Goal: Task Accomplishment & Management: Manage account settings

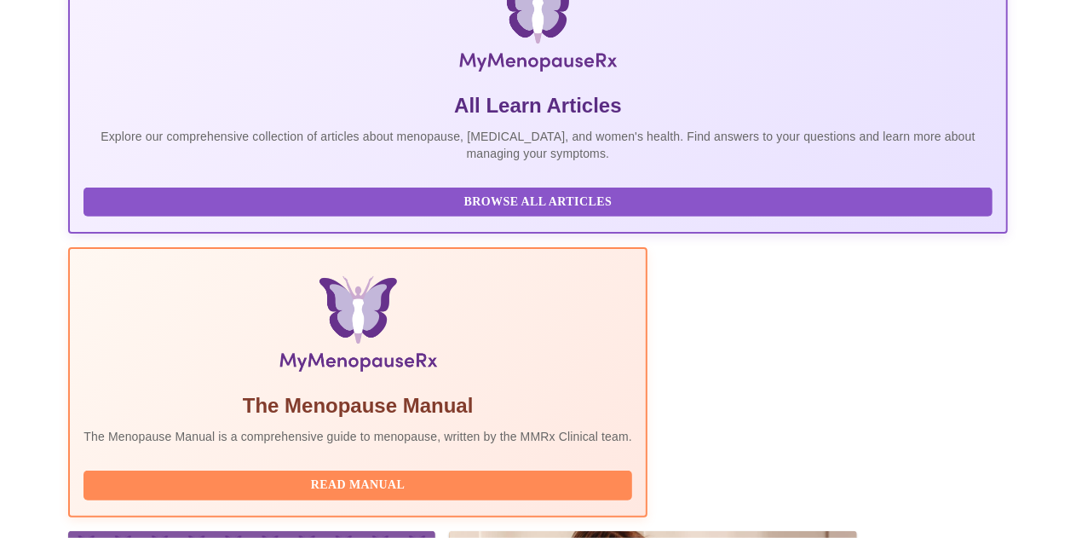
scroll to position [417, 0]
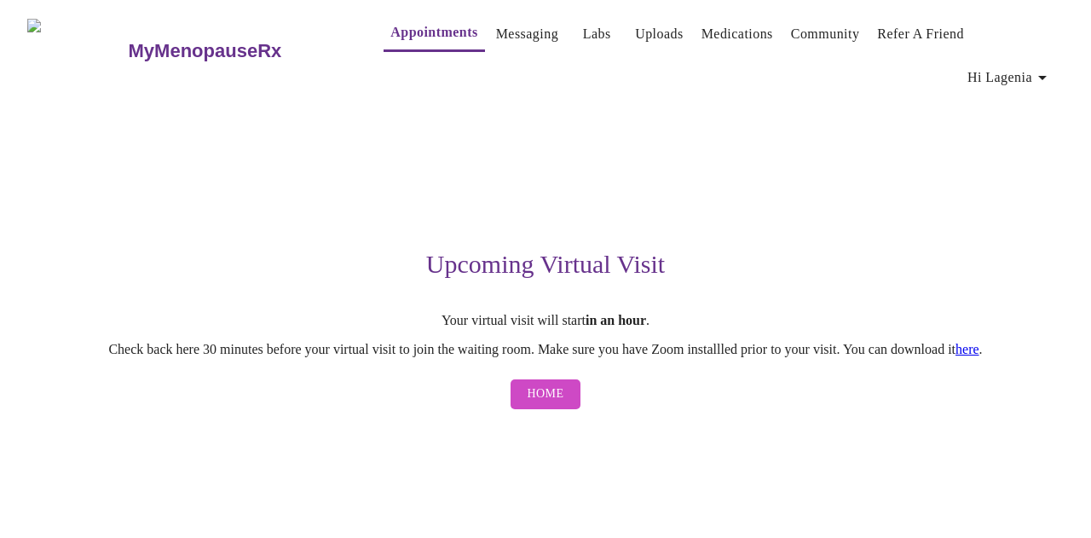
click at [539, 383] on span "Home" at bounding box center [546, 393] width 37 height 21
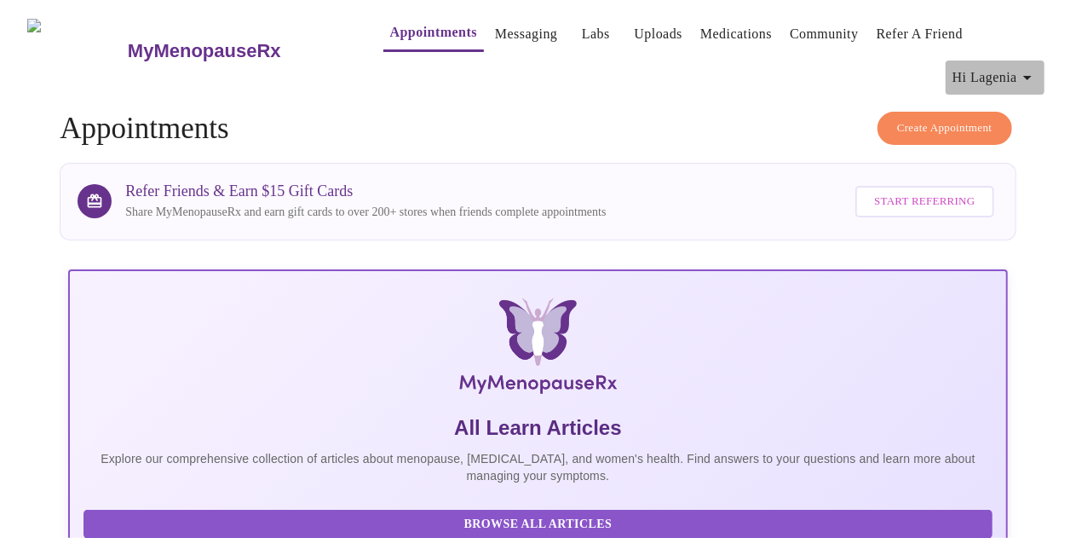
click at [1038, 75] on icon "button" at bounding box center [1028, 77] width 20 height 20
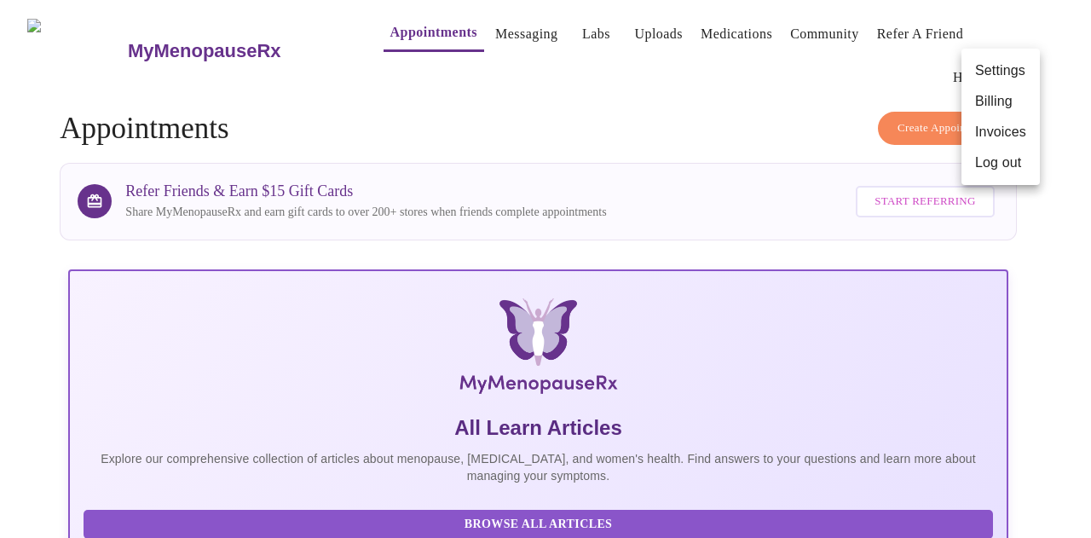
click at [993, 106] on li "Billing" at bounding box center [1000, 101] width 78 height 31
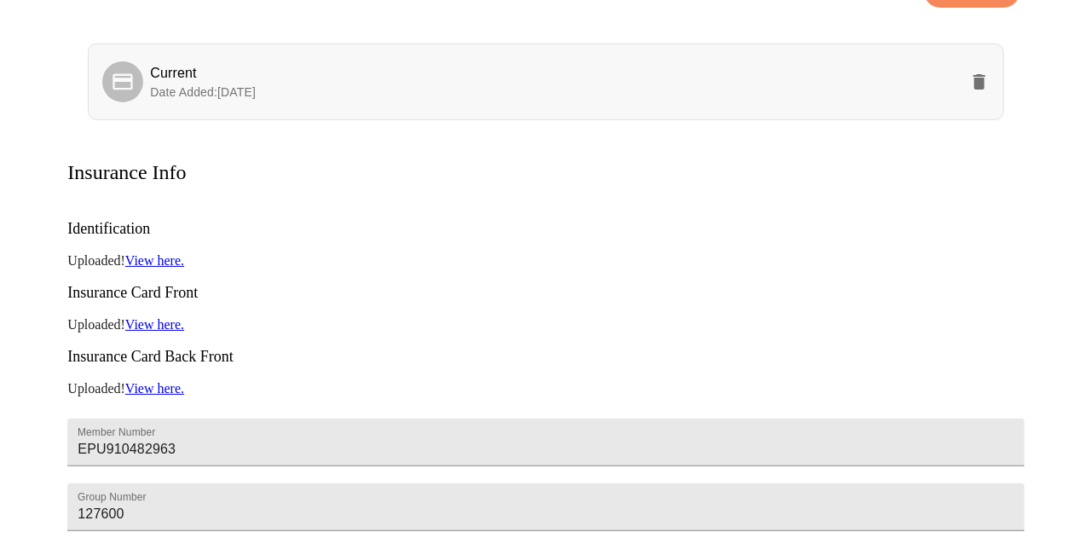
scroll to position [36, 0]
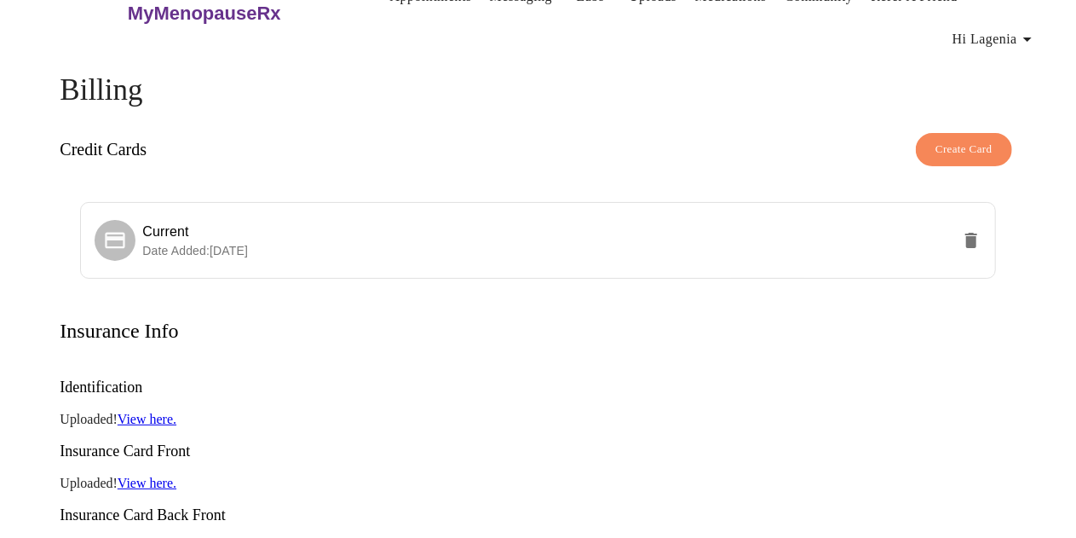
click at [1023, 39] on span "Hi Lagenia" at bounding box center [995, 39] width 85 height 24
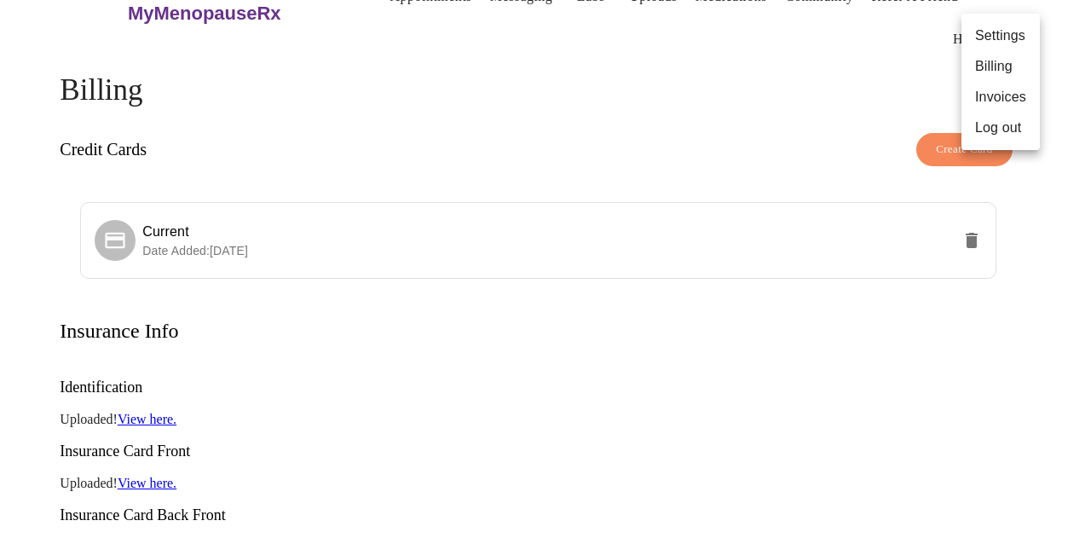
click at [1012, 96] on li "Invoices" at bounding box center [1000, 97] width 78 height 31
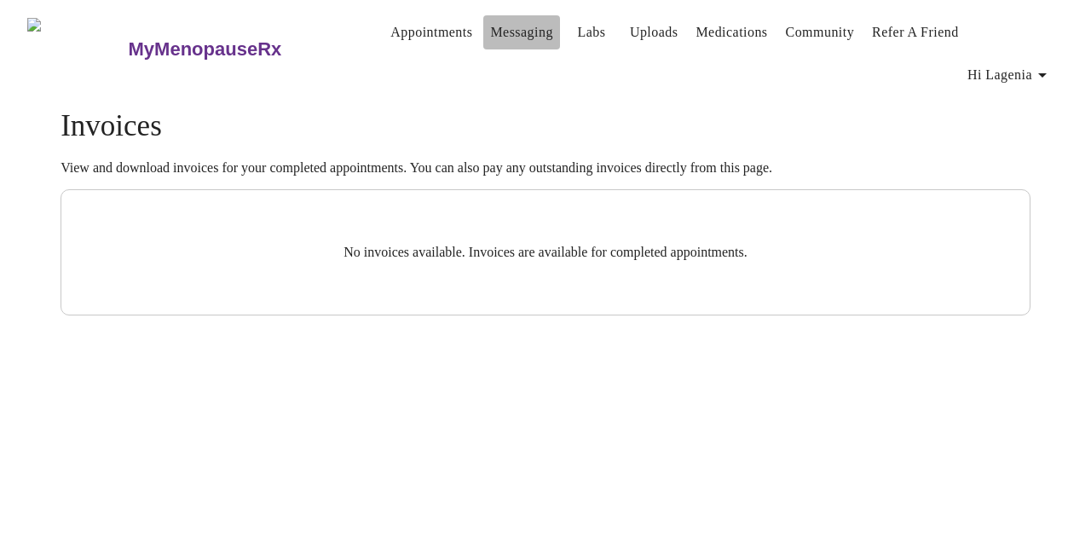
click at [493, 37] on link "Messaging" at bounding box center [521, 32] width 62 height 24
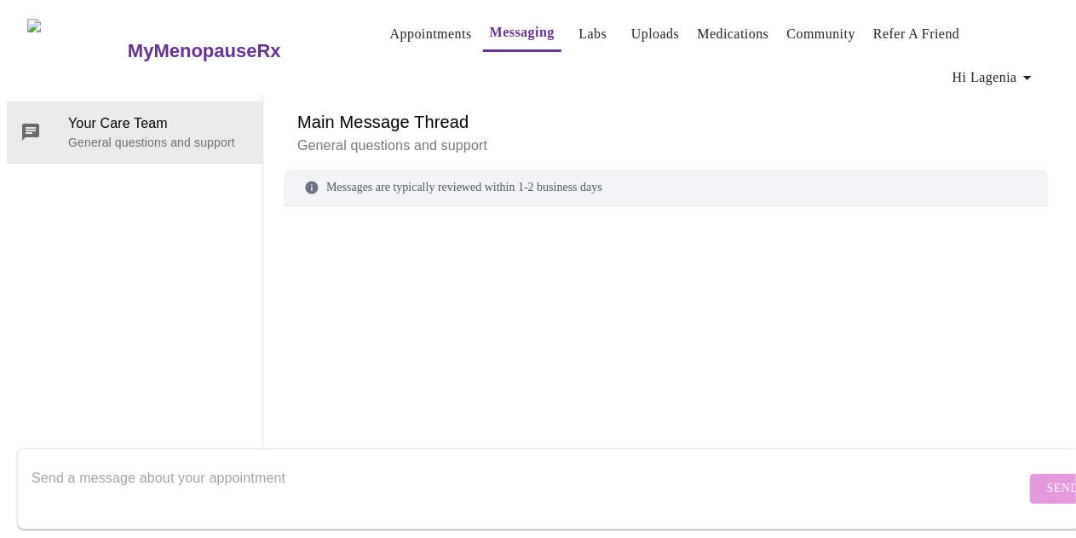
click at [701, 25] on link "Medications" at bounding box center [733, 34] width 72 height 24
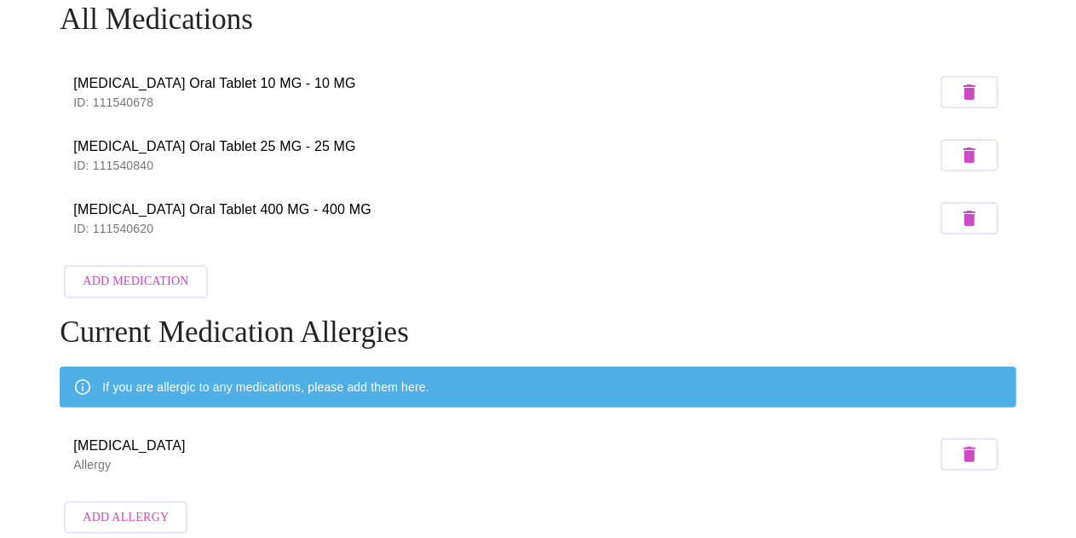
scroll to position [126, 0]
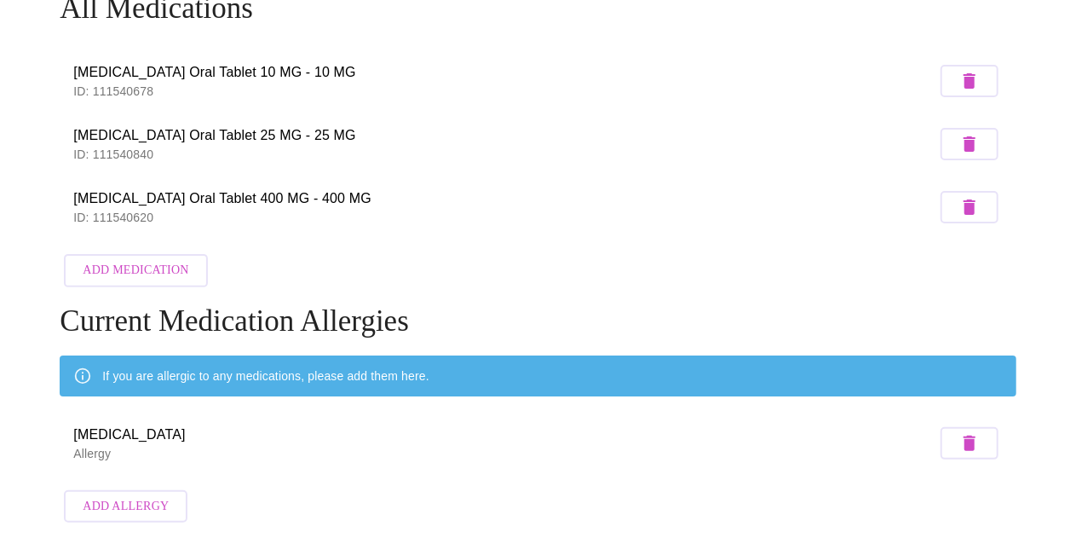
click at [124, 264] on span "Add Medication" at bounding box center [136, 270] width 106 height 21
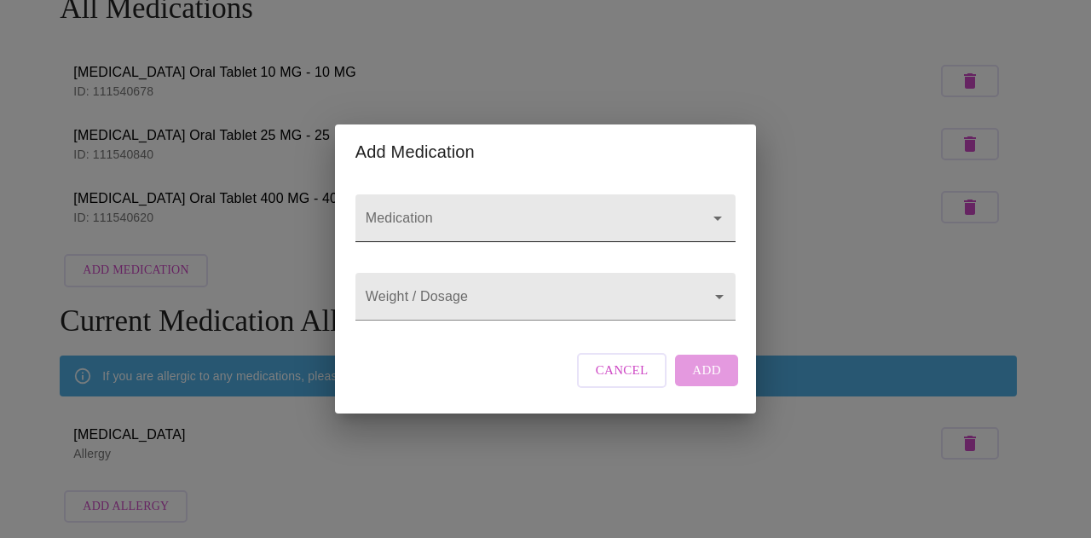
click at [518, 212] on input "Medication" at bounding box center [521, 226] width 318 height 32
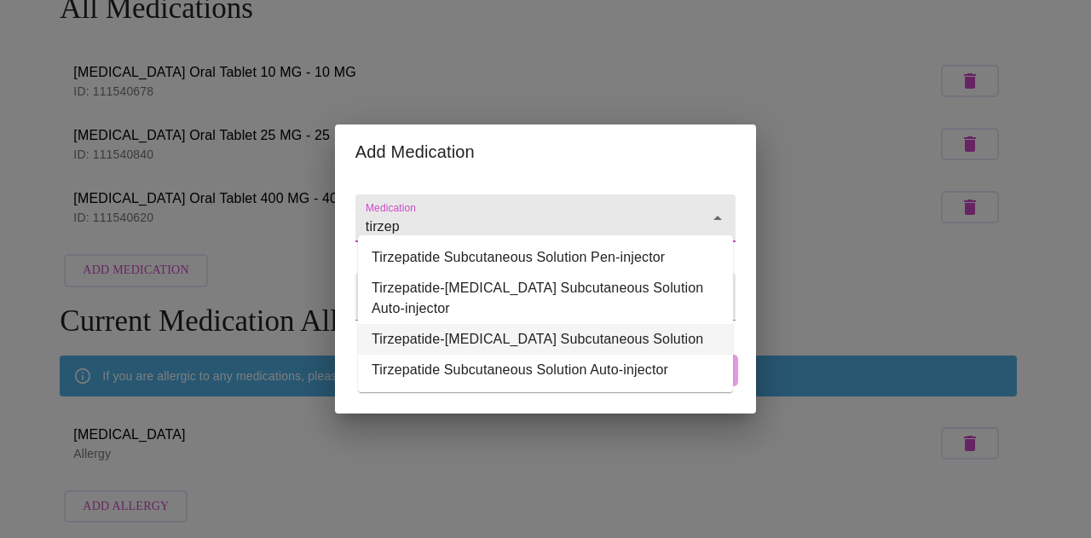
click at [540, 326] on li "Tirzepatide-[MEDICAL_DATA] Subcutaneous Solution" at bounding box center [545, 339] width 375 height 31
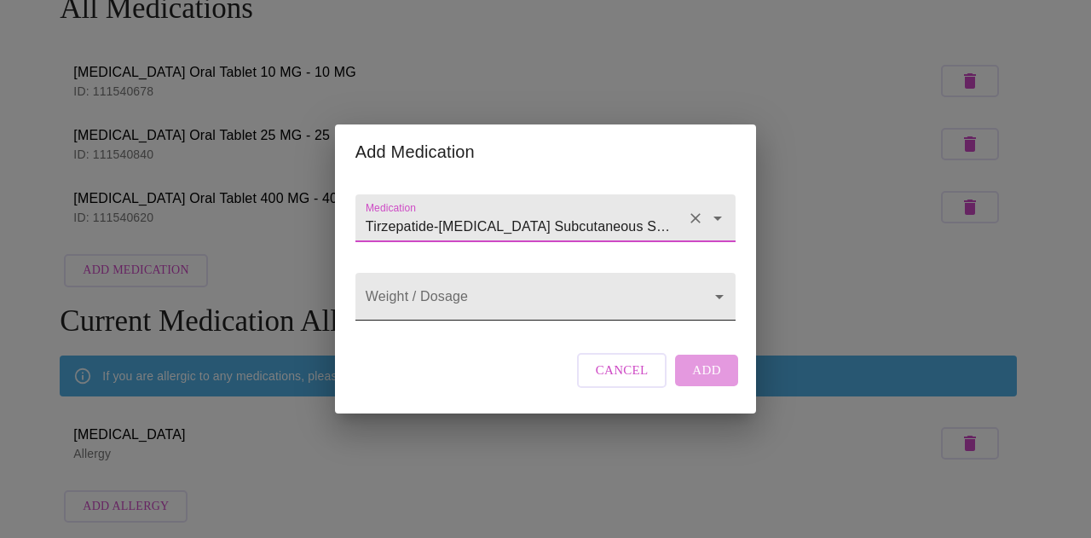
type input "Tirzepatide-[MEDICAL_DATA] Subcutaneous Solution"
click at [576, 297] on body "MyMenopauseRx Appointments Messaging Labs Uploads Medications Community Refer a…" at bounding box center [545, 209] width 1077 height 644
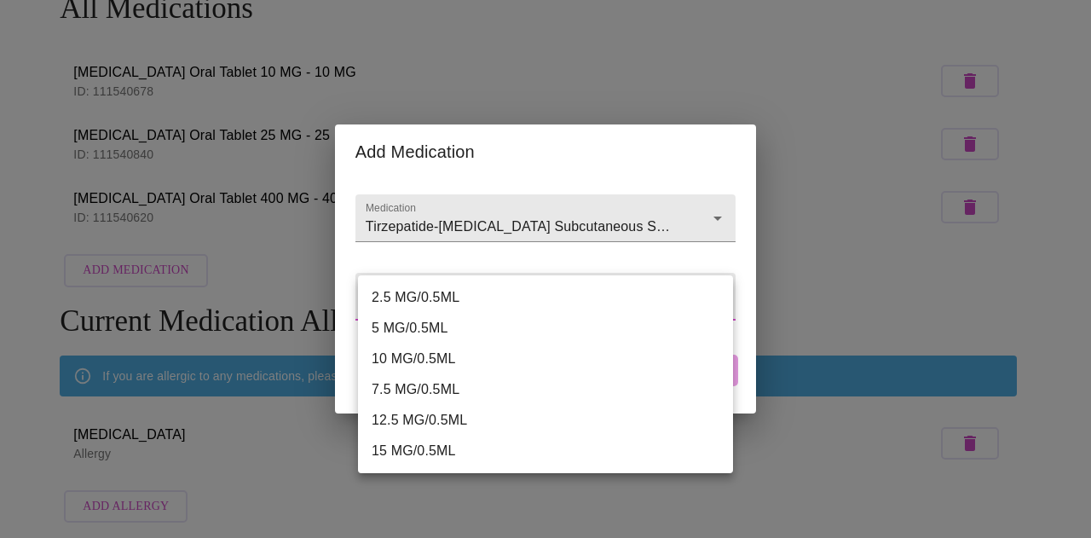
click at [406, 304] on li "2.5 MG/0.5ML" at bounding box center [545, 297] width 375 height 31
type input "2.5 MG/0.5ML"
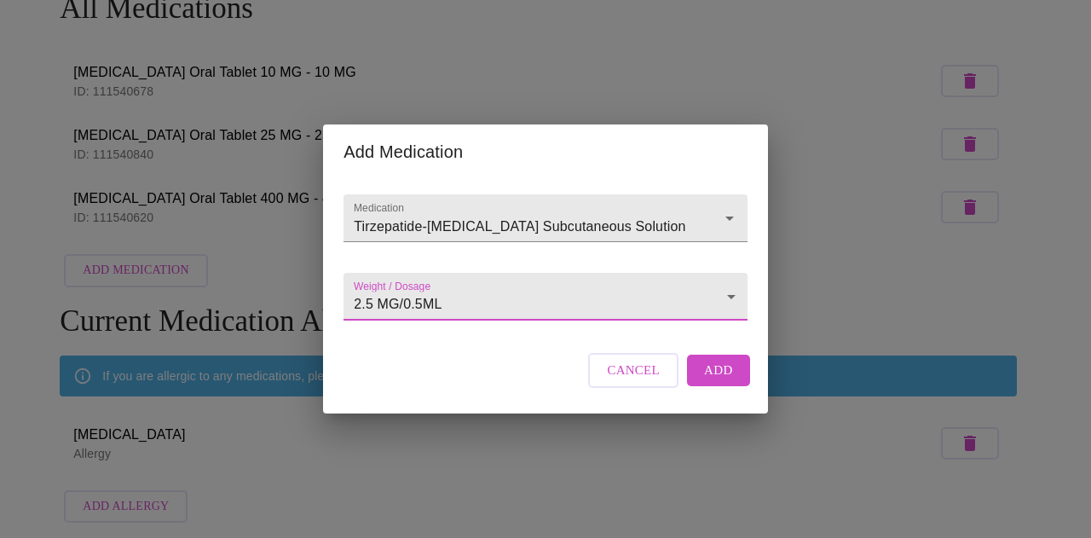
click at [715, 381] on span "Add" at bounding box center [718, 370] width 29 height 22
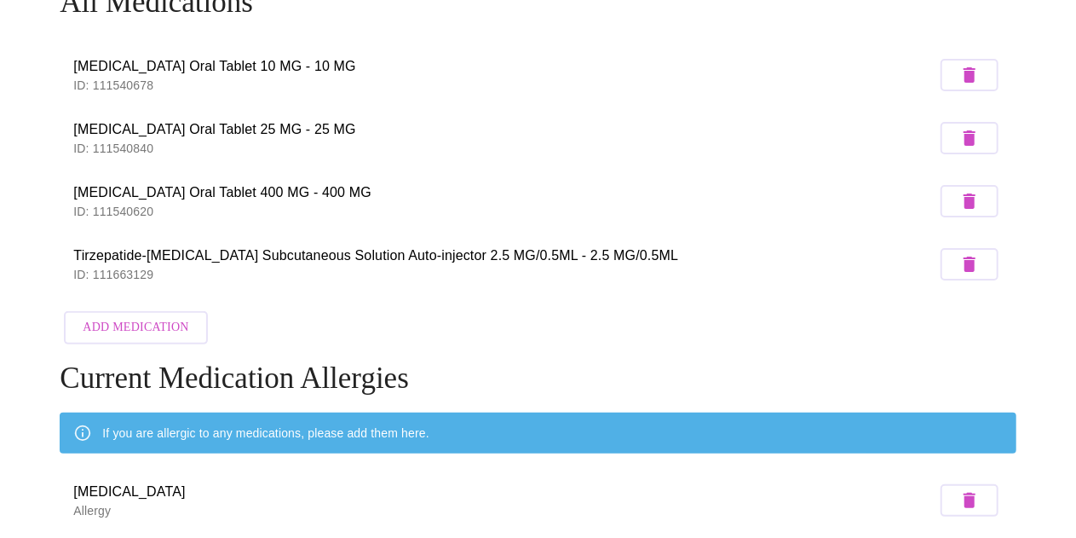
click at [139, 329] on span "Add Medication" at bounding box center [136, 327] width 106 height 21
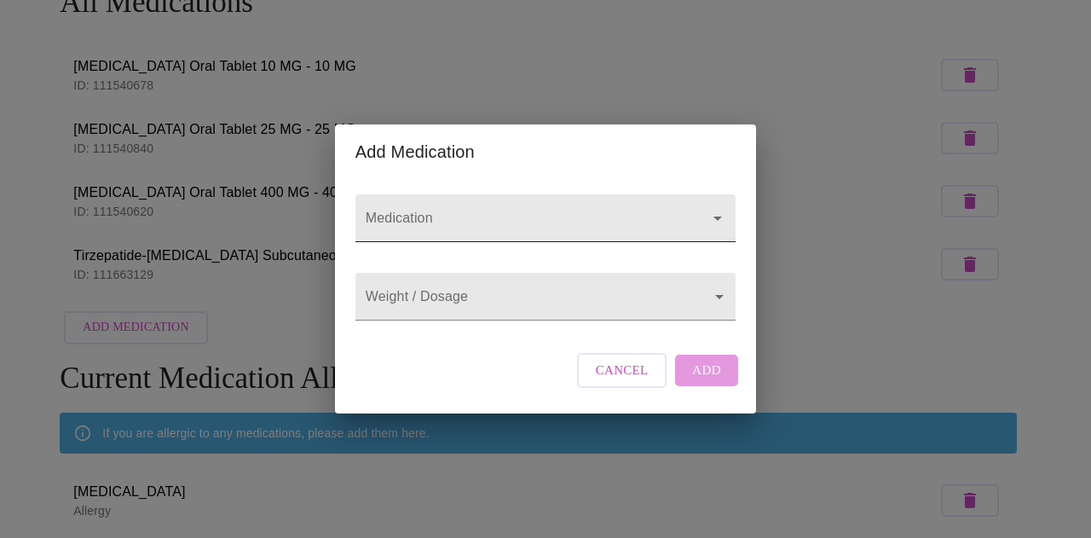
click at [462, 212] on input "Medication" at bounding box center [521, 226] width 318 height 32
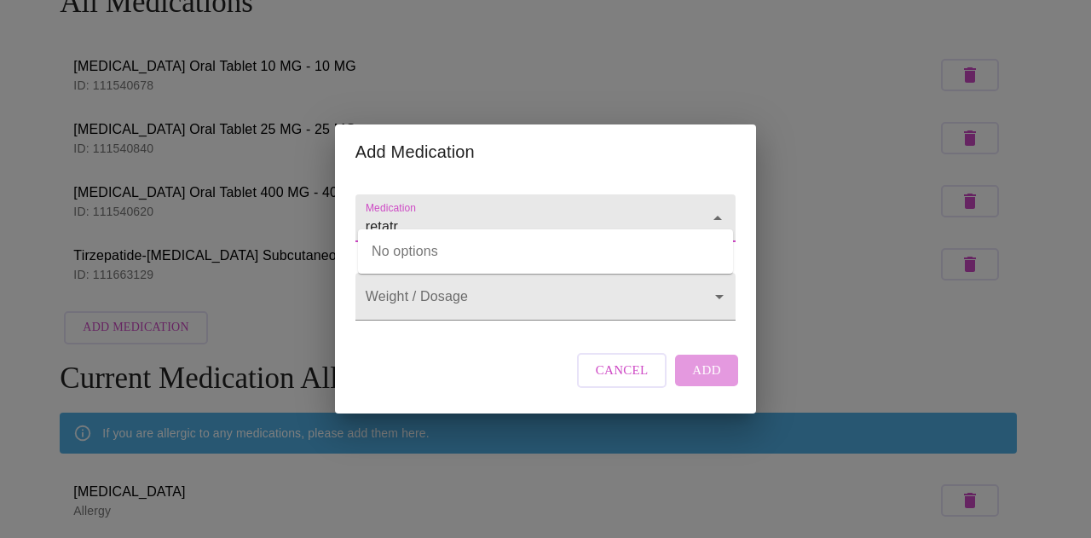
type input "retatr"
click at [650, 387] on button "Cancel" at bounding box center [622, 370] width 90 height 34
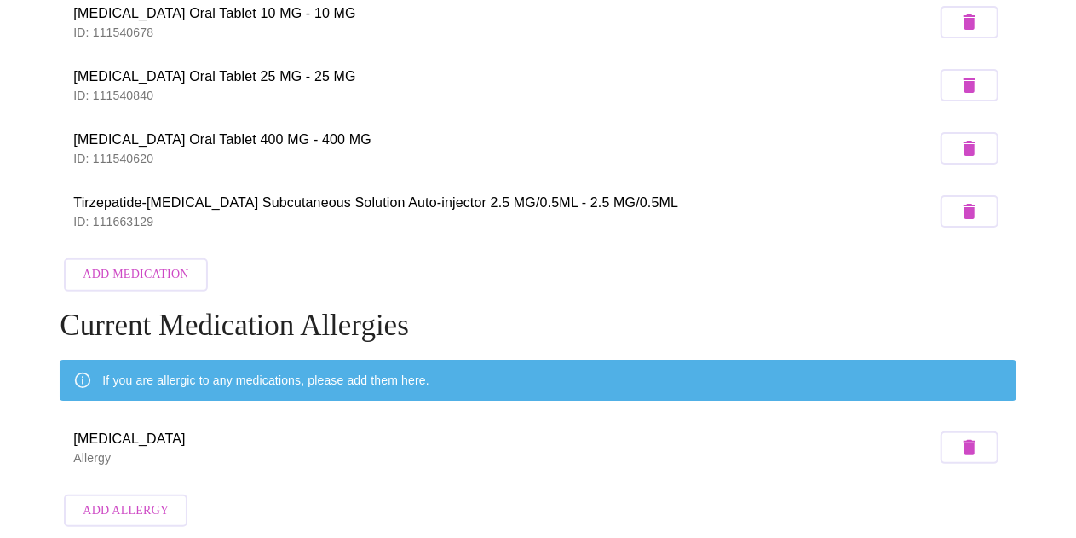
scroll to position [189, 0]
